Goal: Information Seeking & Learning: Learn about a topic

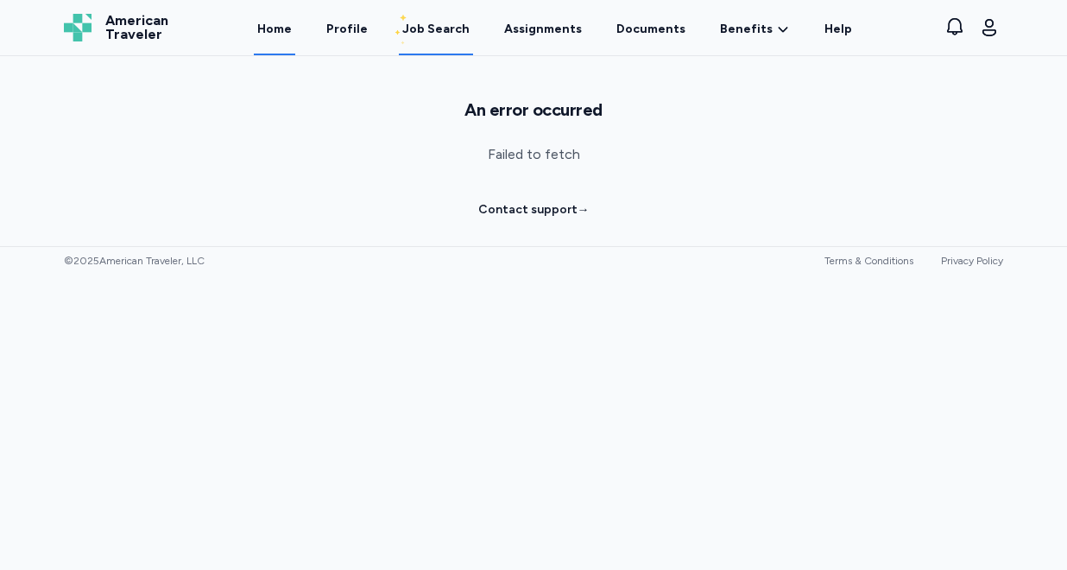
click at [293, 35] on link "Home" at bounding box center [274, 29] width 41 height 54
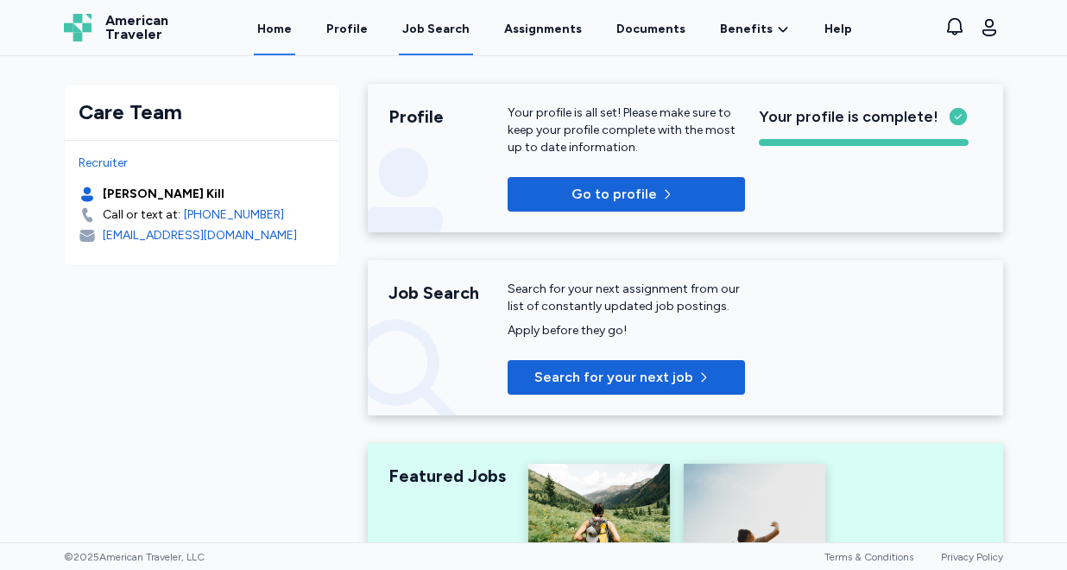
click at [446, 26] on div "Job Search" at bounding box center [435, 29] width 67 height 17
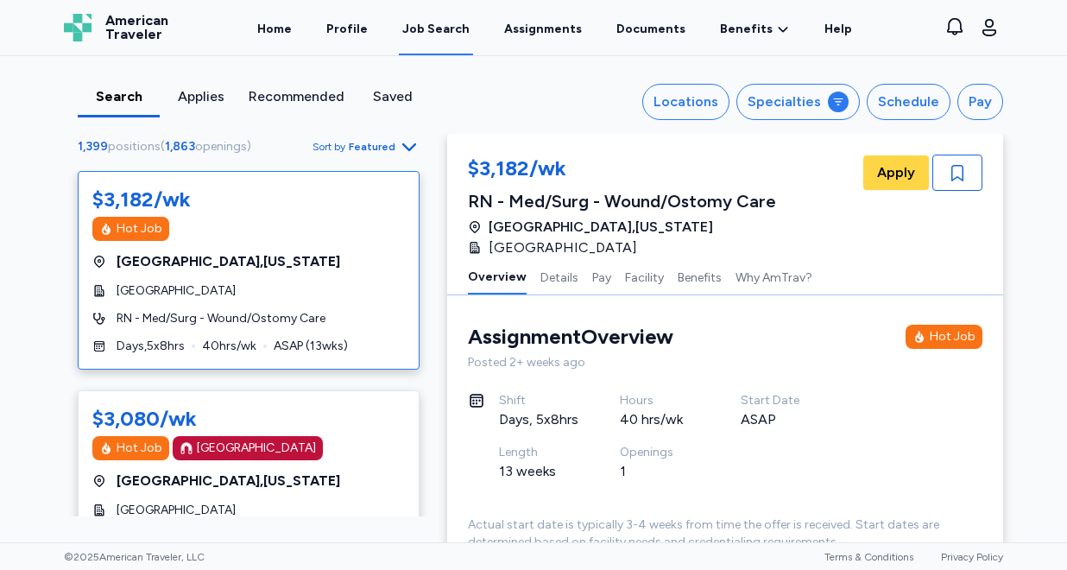
click at [345, 144] on span "Sort by" at bounding box center [329, 147] width 33 height 14
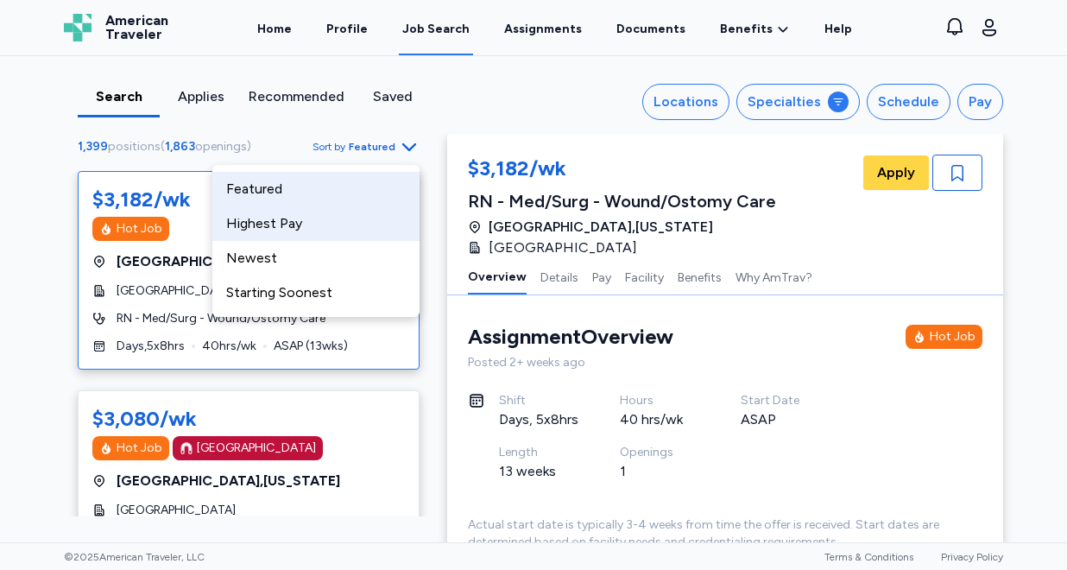
click at [341, 227] on div "Highest Pay" at bounding box center [315, 223] width 207 height 35
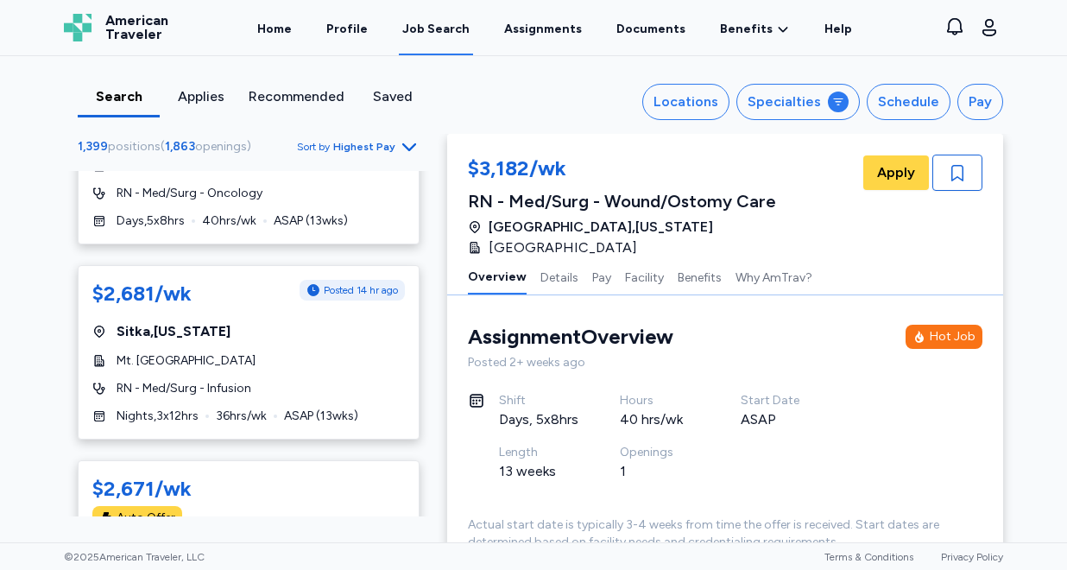
scroll to position [10246, 0]
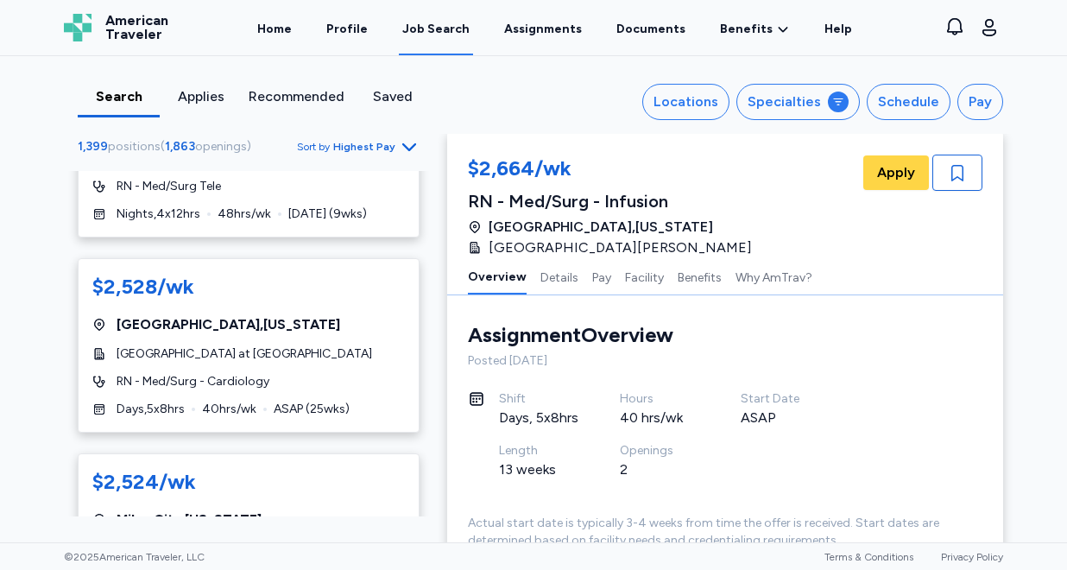
scroll to position [8249, 0]
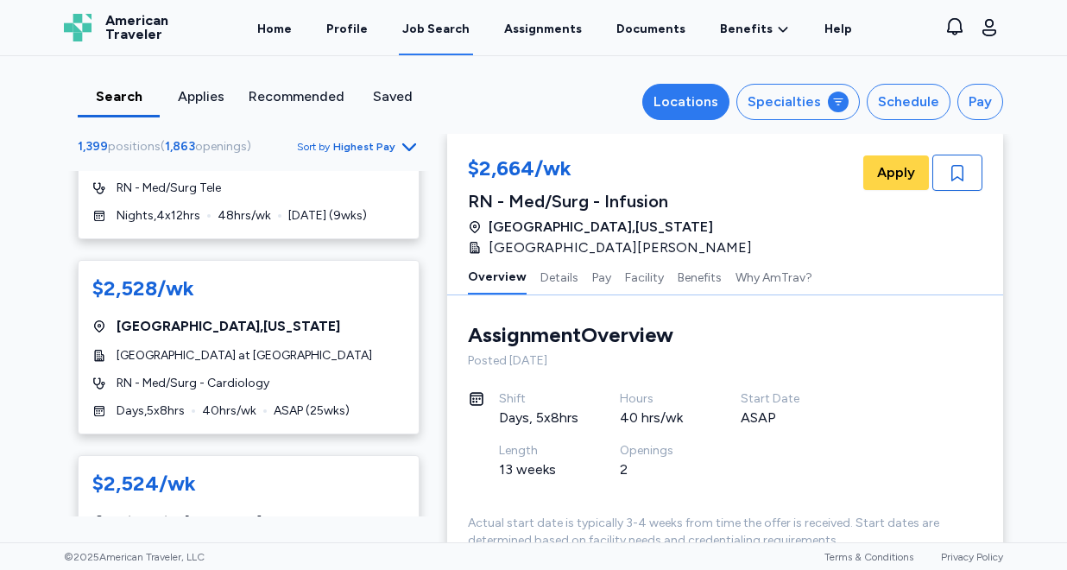
click at [700, 116] on button "Locations" at bounding box center [686, 102] width 87 height 36
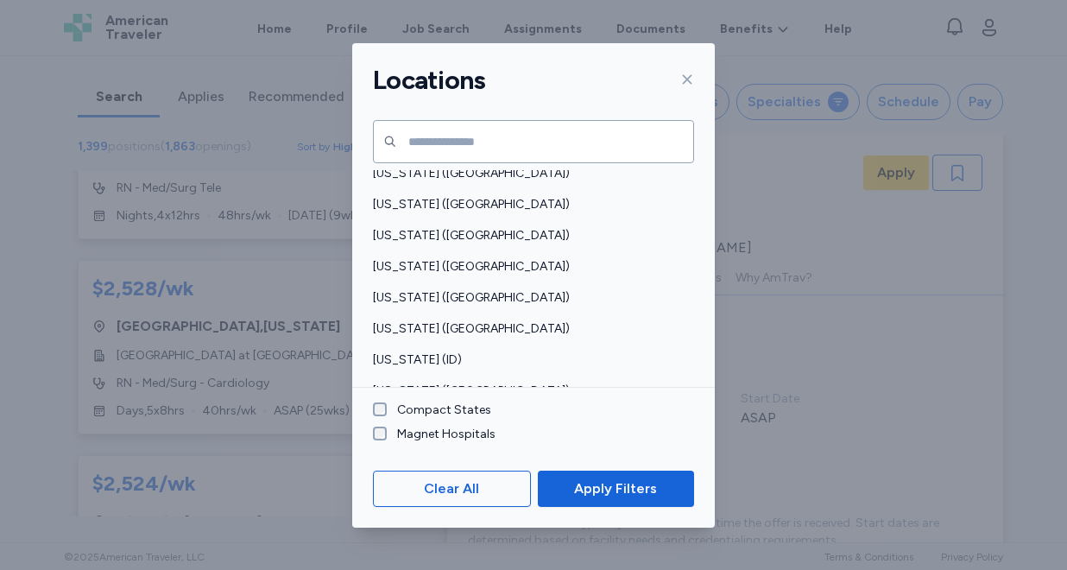
scroll to position [234, 0]
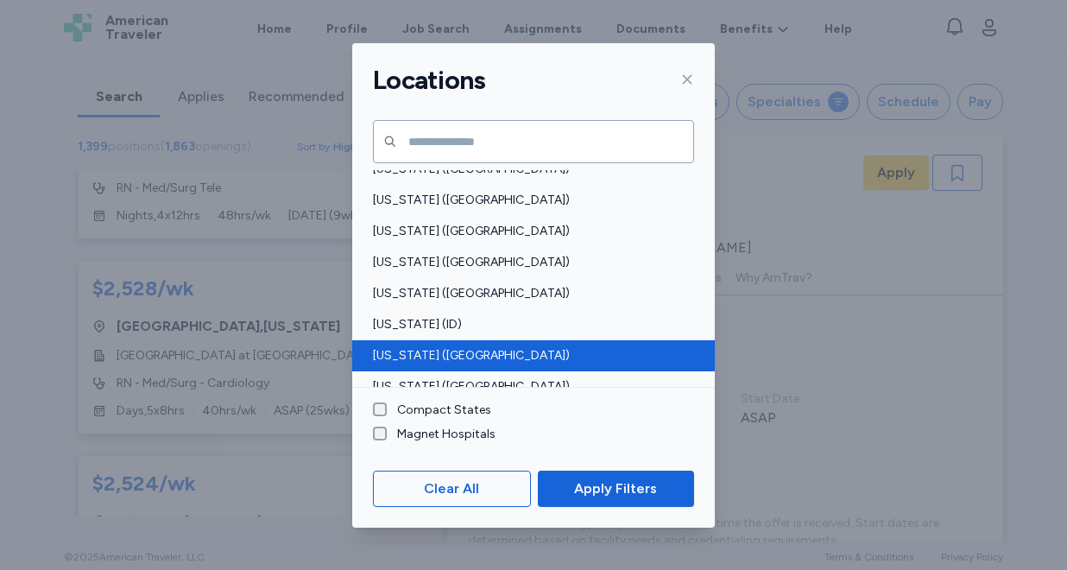
click at [424, 352] on span "[US_STATE] ([GEOGRAPHIC_DATA])" at bounding box center [528, 355] width 311 height 17
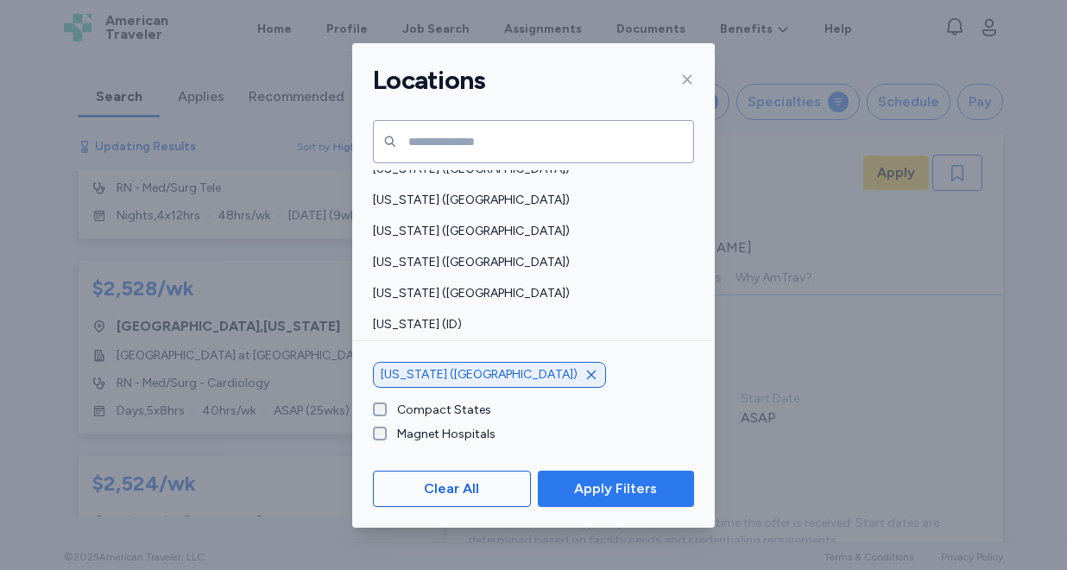
click at [623, 495] on span "Apply Filters" at bounding box center [615, 488] width 83 height 21
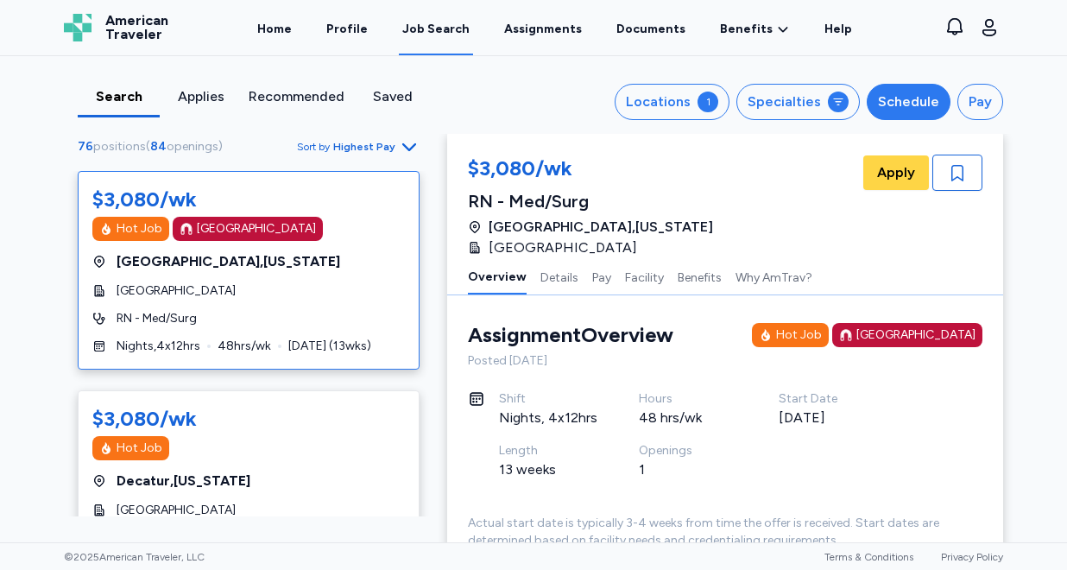
click at [896, 96] on div "Schedule" at bounding box center [908, 102] width 61 height 21
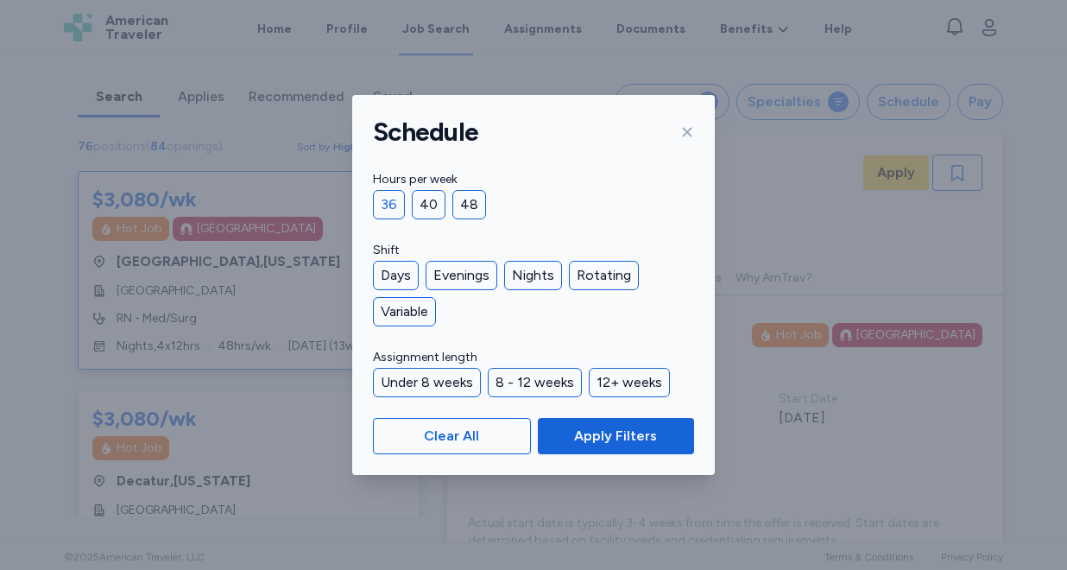
click at [401, 204] on div "36" at bounding box center [389, 204] width 32 height 29
click at [434, 203] on div "40" at bounding box center [429, 204] width 34 height 29
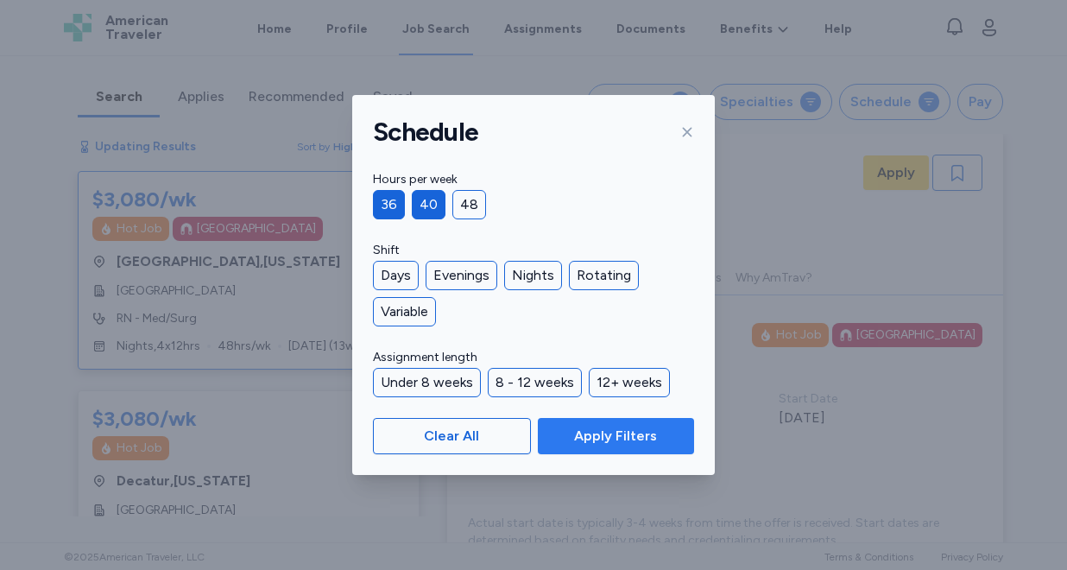
click at [611, 438] on span "Apply Filters" at bounding box center [615, 436] width 83 height 21
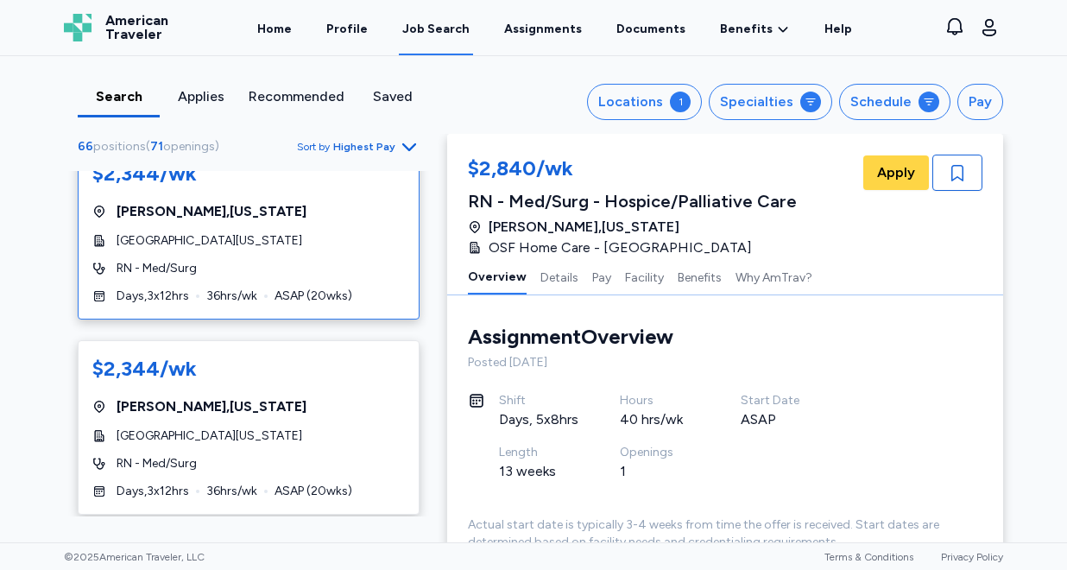
scroll to position [6030, 0]
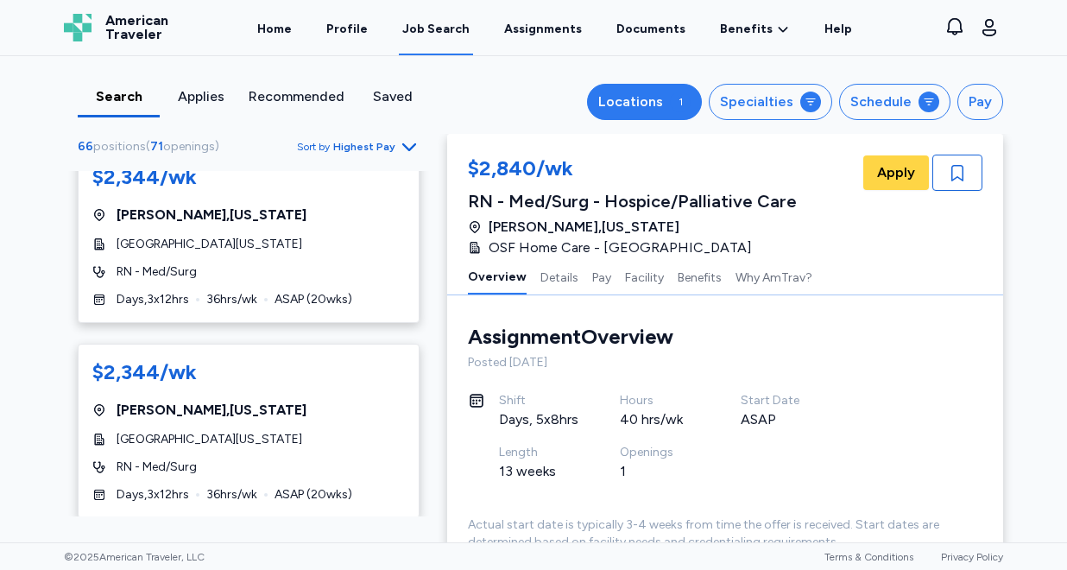
click at [685, 103] on div "1" at bounding box center [680, 102] width 21 height 21
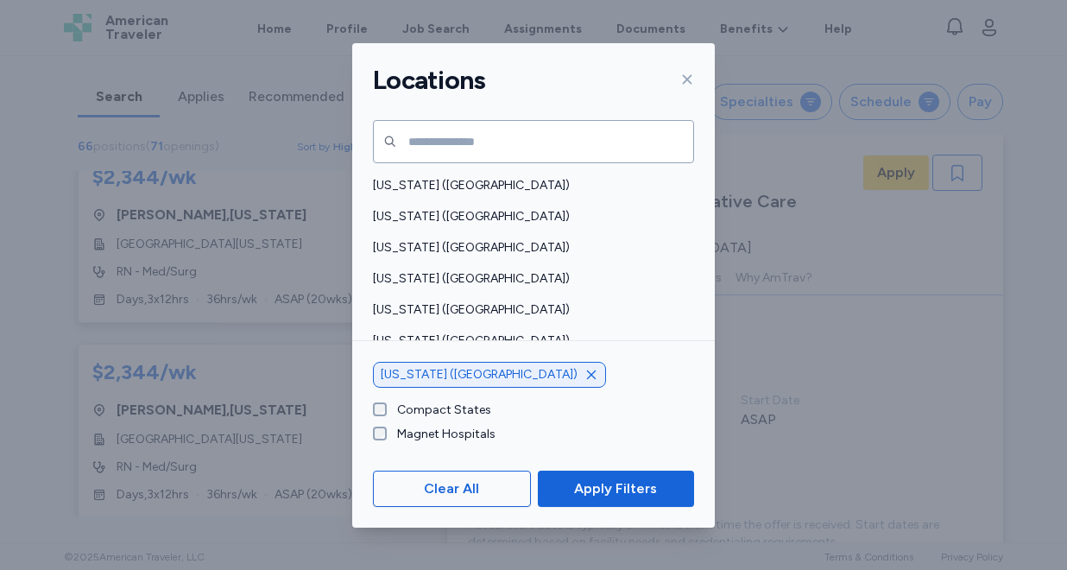
click at [585, 378] on icon "button" at bounding box center [592, 375] width 14 height 14
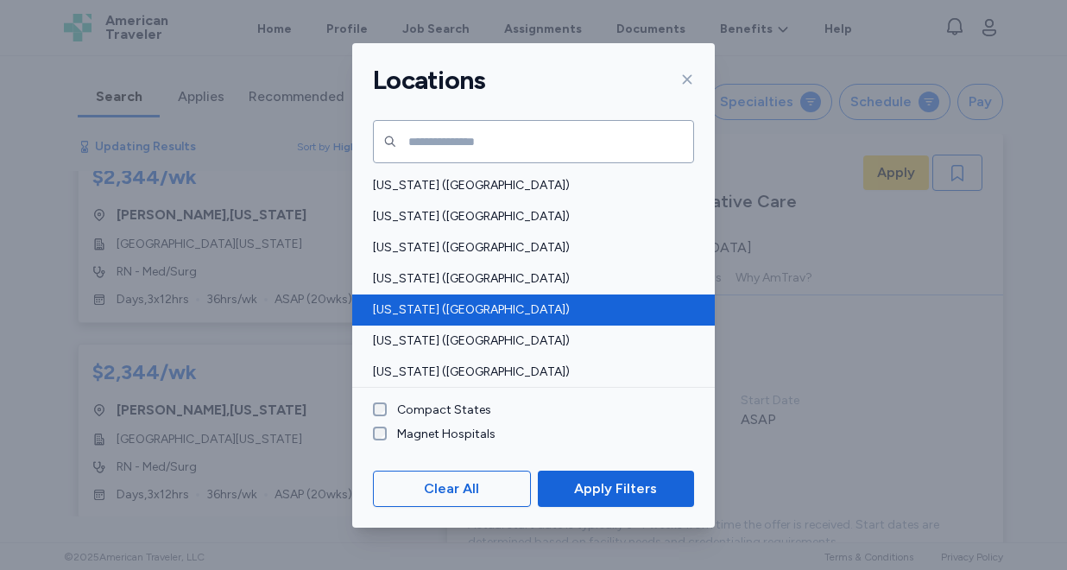
click at [440, 308] on span "[US_STATE] ([GEOGRAPHIC_DATA])" at bounding box center [528, 309] width 311 height 17
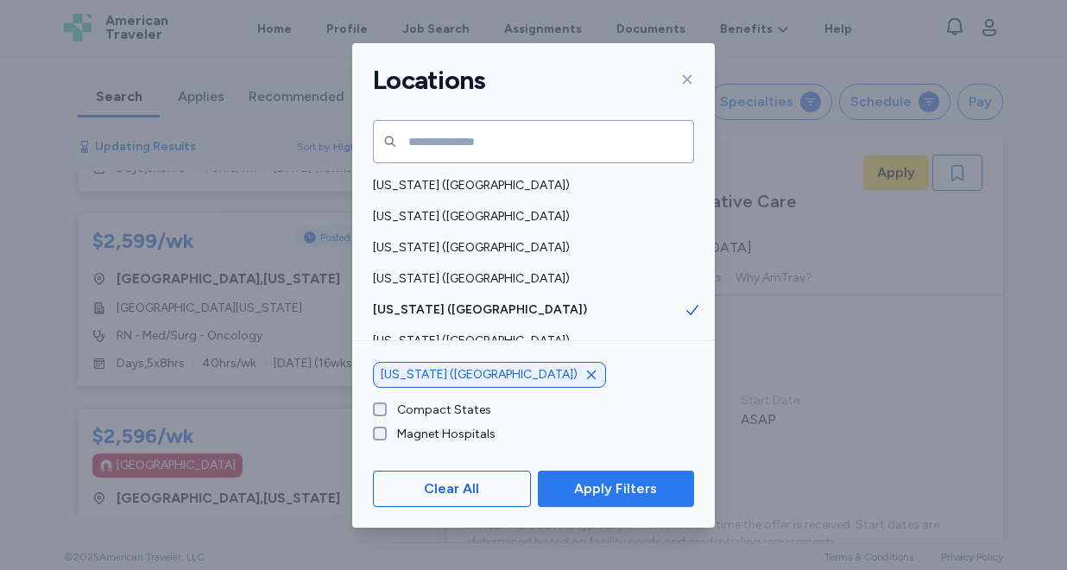
click at [584, 483] on span "Apply Filters" at bounding box center [615, 488] width 83 height 21
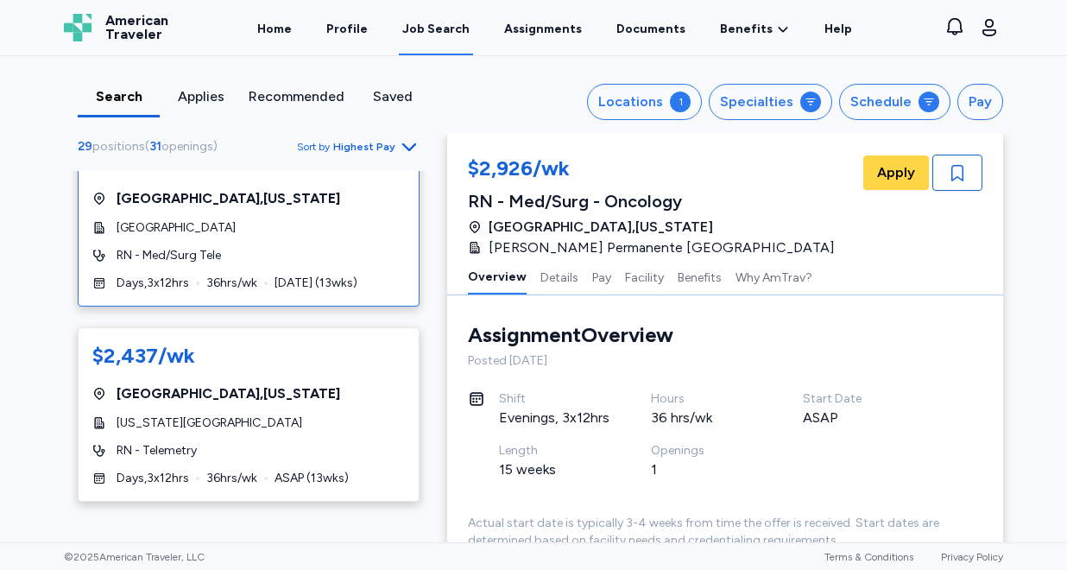
scroll to position [2226, 0]
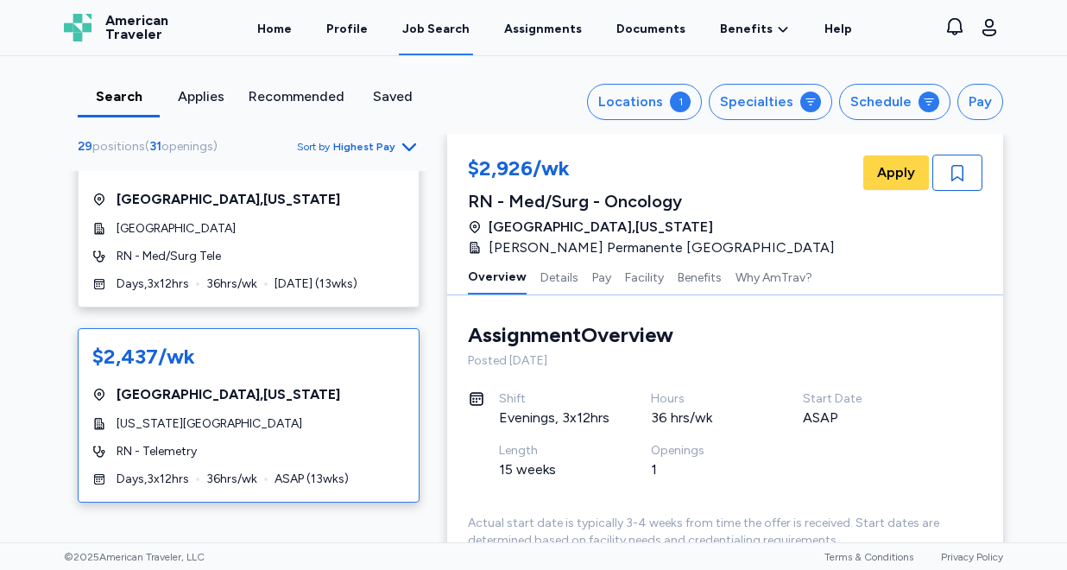
click at [355, 415] on div "$2,437/wk [GEOGRAPHIC_DATA] , [US_STATE][GEOGRAPHIC_DATA][US_STATE] RN - Teleme…" at bounding box center [249, 415] width 342 height 174
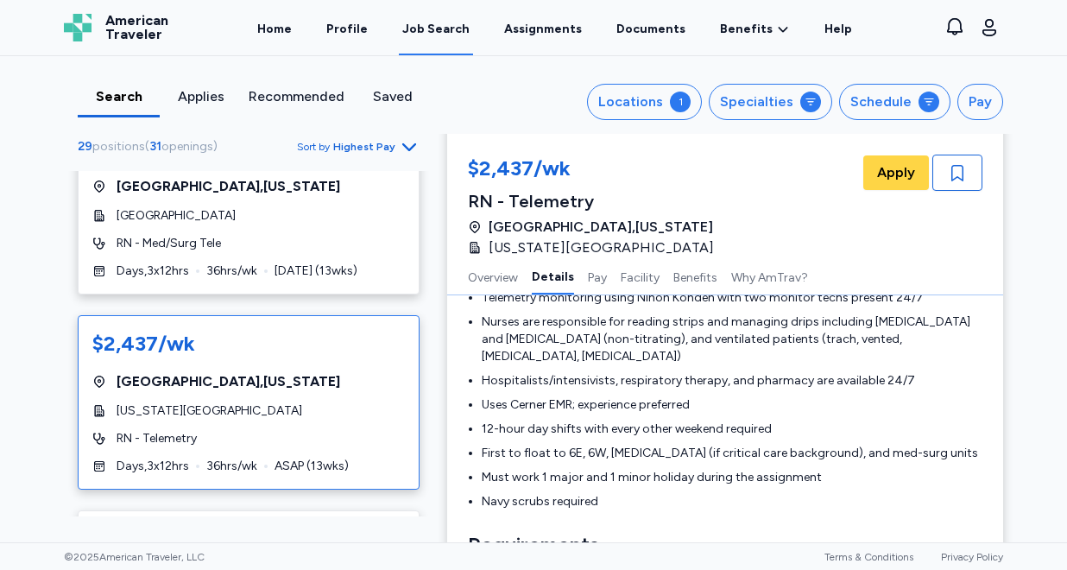
scroll to position [2233, 0]
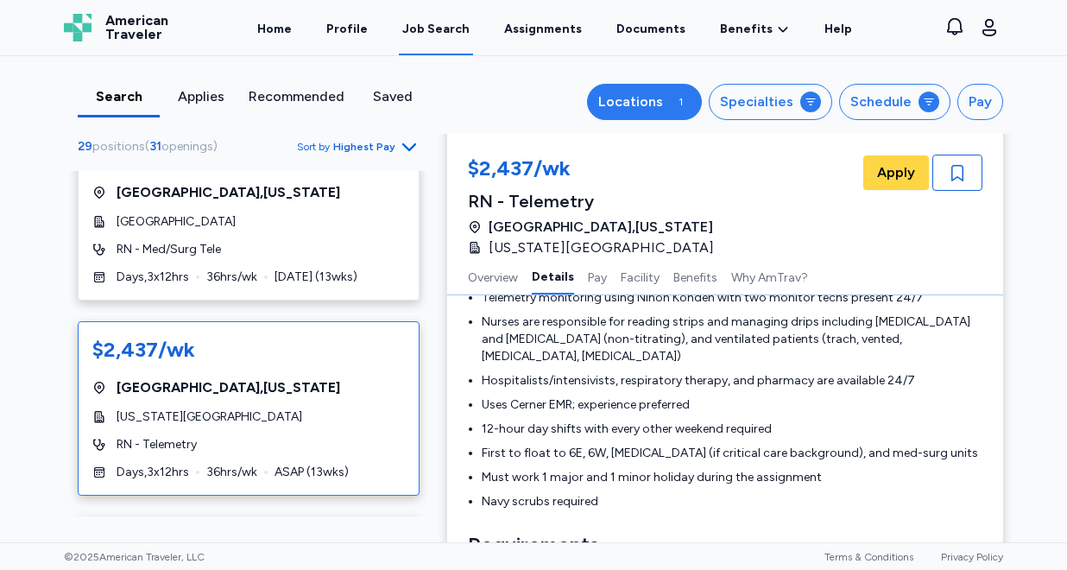
click at [672, 102] on button "Locations 1" at bounding box center [644, 102] width 115 height 36
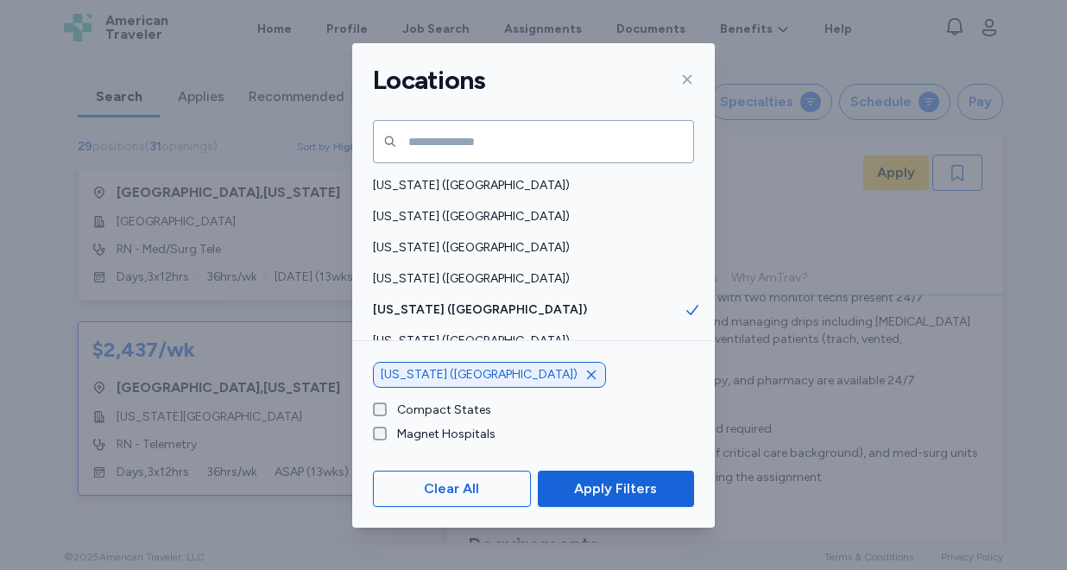
click at [585, 377] on icon "button" at bounding box center [592, 375] width 14 height 14
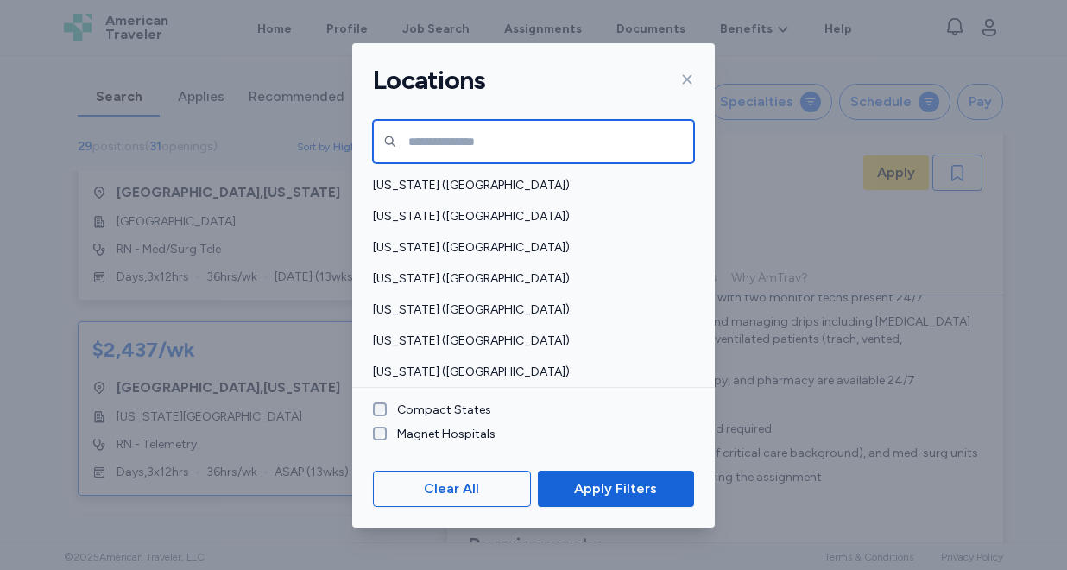
click at [468, 135] on input "text" at bounding box center [533, 141] width 321 height 43
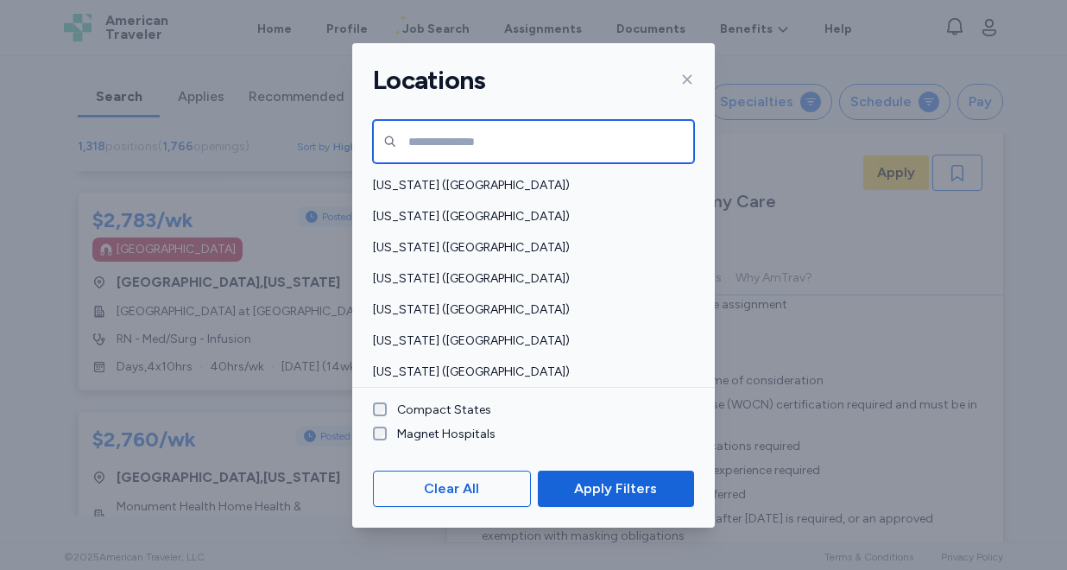
scroll to position [2, 0]
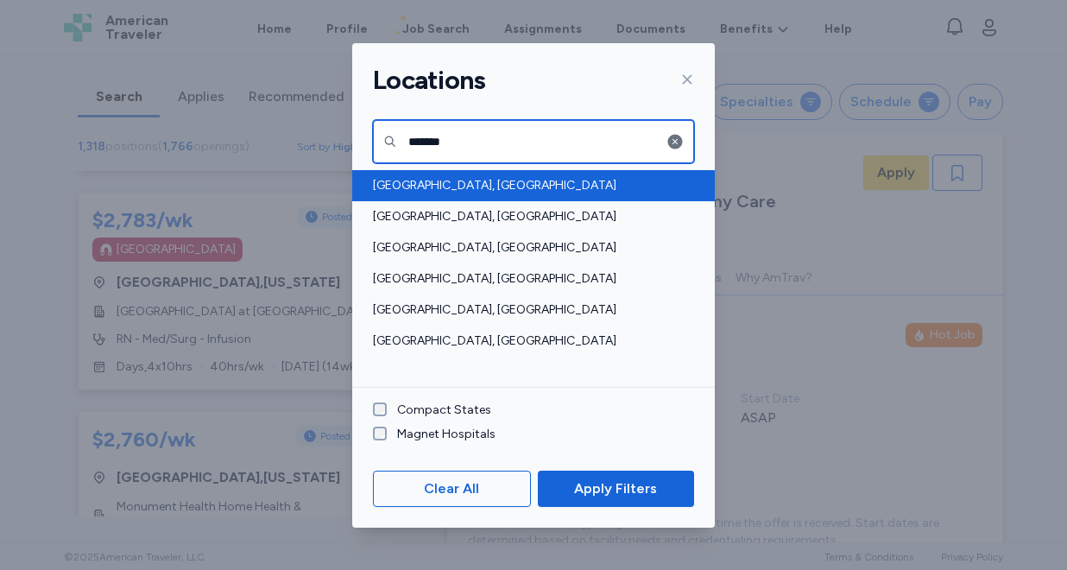
type input "*******"
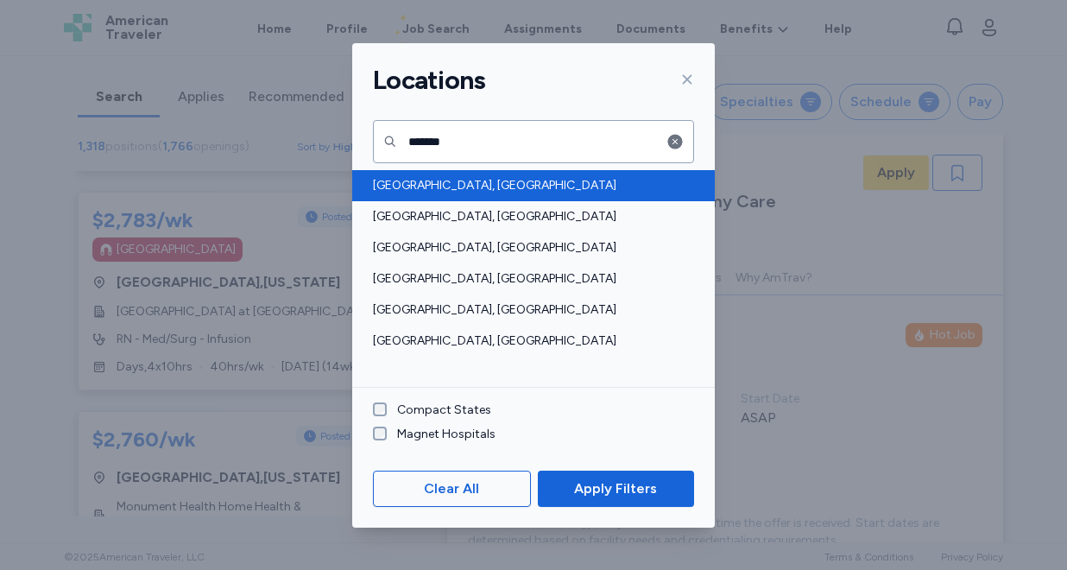
click at [399, 183] on span "[GEOGRAPHIC_DATA], [GEOGRAPHIC_DATA]" at bounding box center [528, 185] width 311 height 17
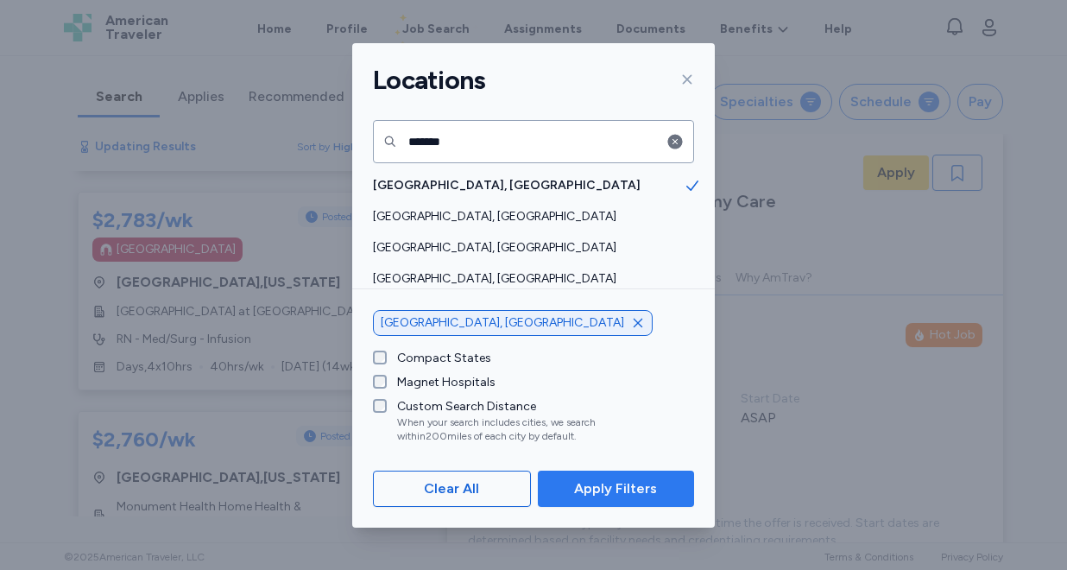
click at [635, 481] on span "Apply Filters" at bounding box center [615, 488] width 83 height 21
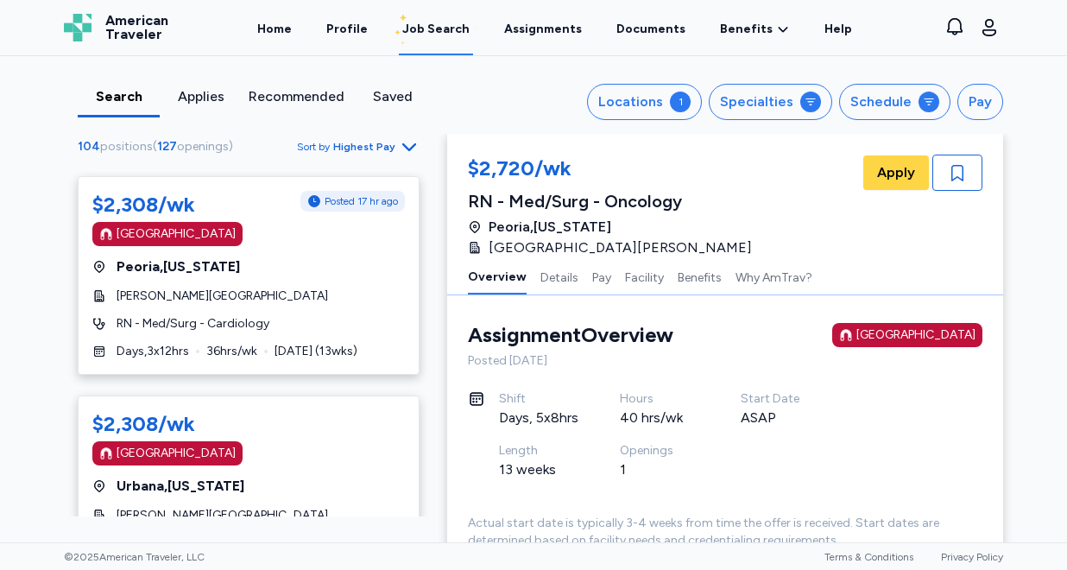
scroll to position [6425, 0]
